Goal: Check status

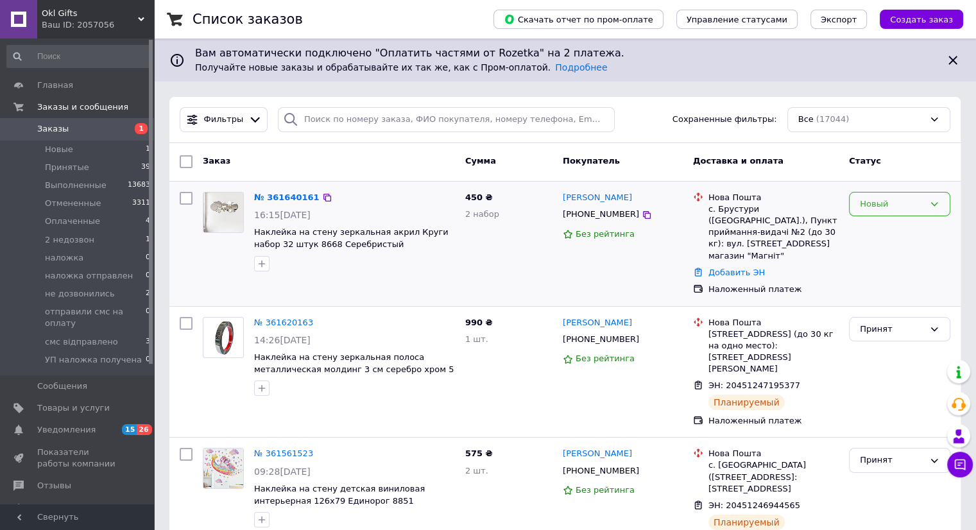
click at [887, 199] on div "Новый" at bounding box center [892, 204] width 64 height 13
click at [875, 227] on li "Принят" at bounding box center [900, 231] width 100 height 24
click at [642, 216] on icon at bounding box center [647, 215] width 10 height 10
click at [288, 196] on link "№ 361640161" at bounding box center [283, 198] width 59 height 10
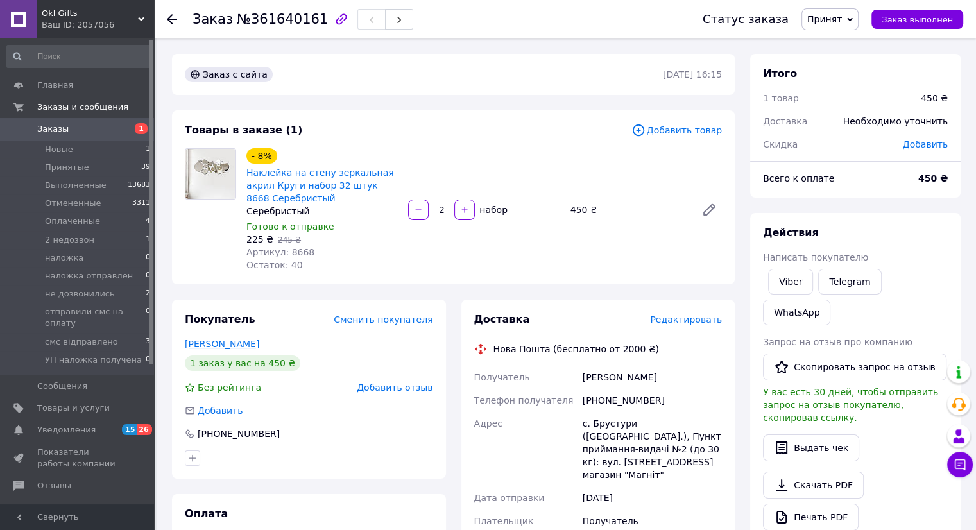
click at [229, 347] on link "[PERSON_NAME]" at bounding box center [222, 344] width 74 height 10
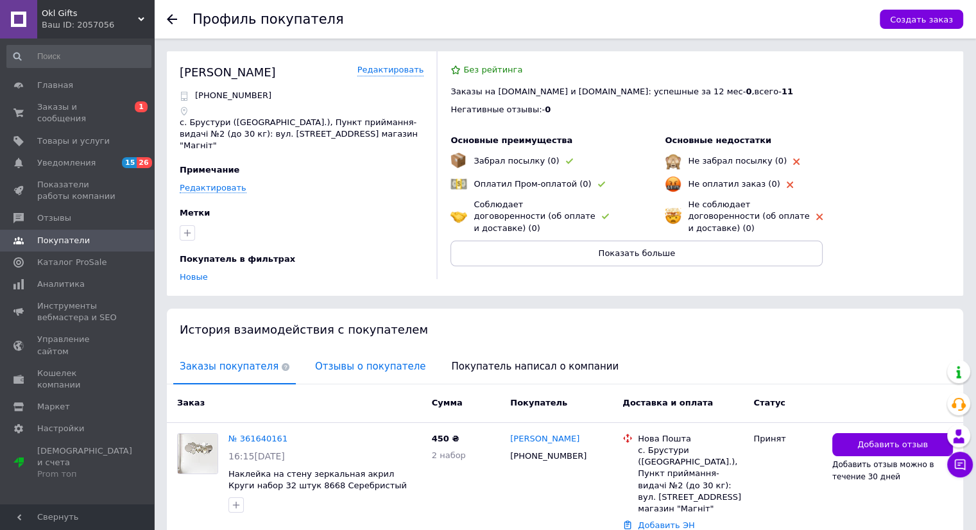
click at [347, 358] on span "Отзывы о покупателе" at bounding box center [370, 366] width 123 height 33
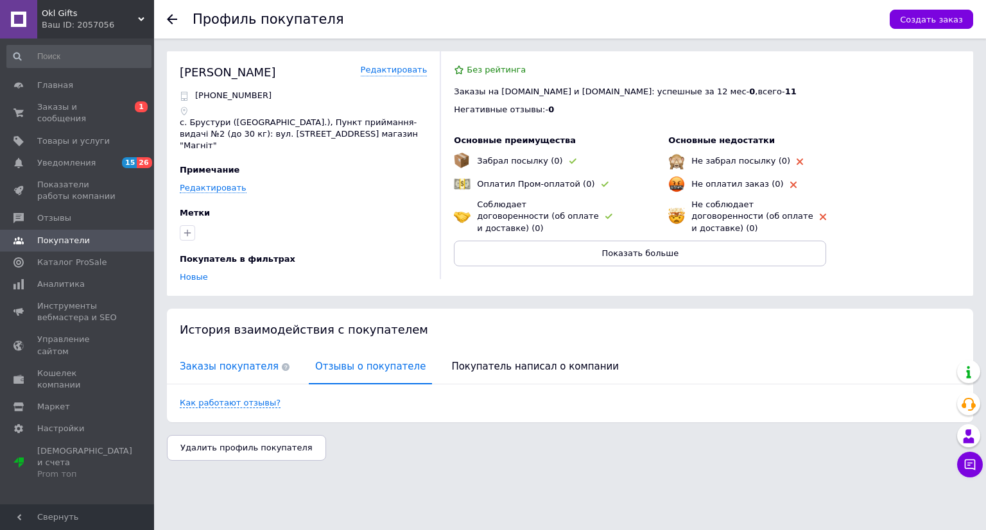
click at [239, 352] on span "Заказы покупателя" at bounding box center [234, 366] width 123 height 33
